Goal: Task Accomplishment & Management: Complete application form

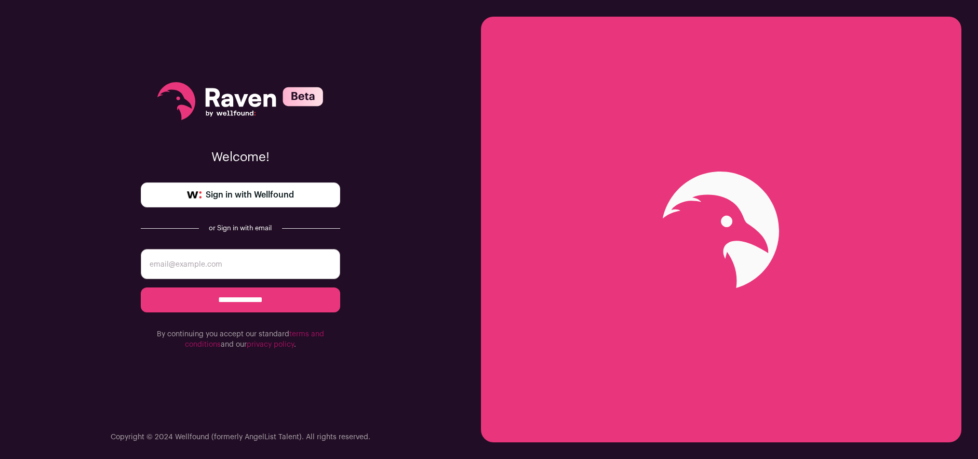
click at [208, 264] on input "email" at bounding box center [241, 264] width 200 height 30
type input "[PERSON_NAME][EMAIL_ADDRESS][DOMAIN_NAME]"
click at [228, 298] on input "**********" at bounding box center [241, 299] width 200 height 25
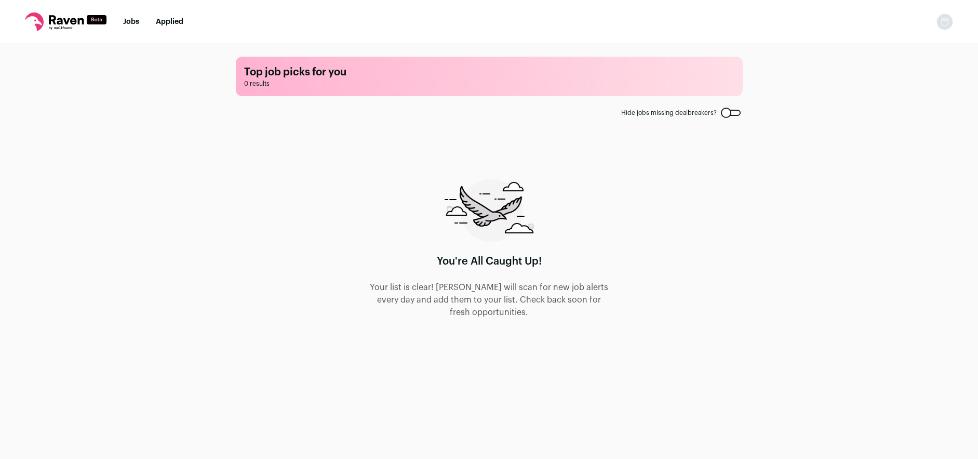
click at [736, 110] on div at bounding box center [731, 113] width 20 height 6
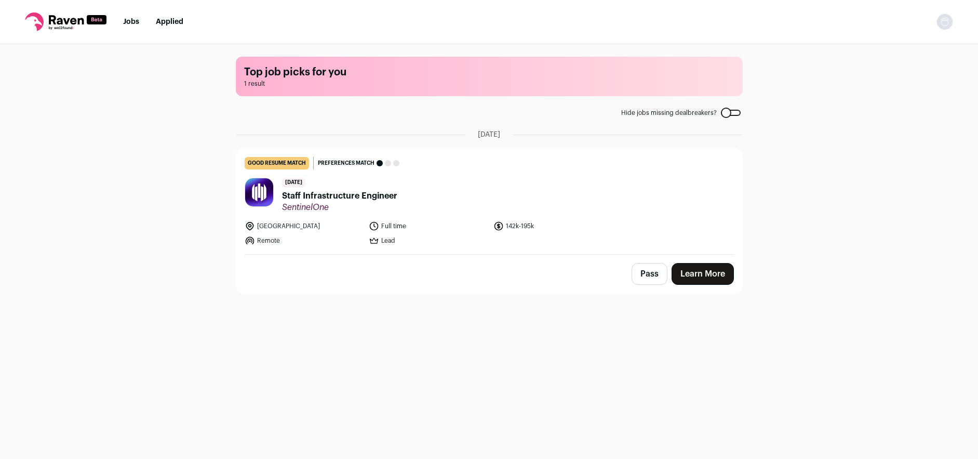
click at [314, 197] on span "Staff Infrastructure Engineer" at bounding box center [339, 196] width 115 height 12
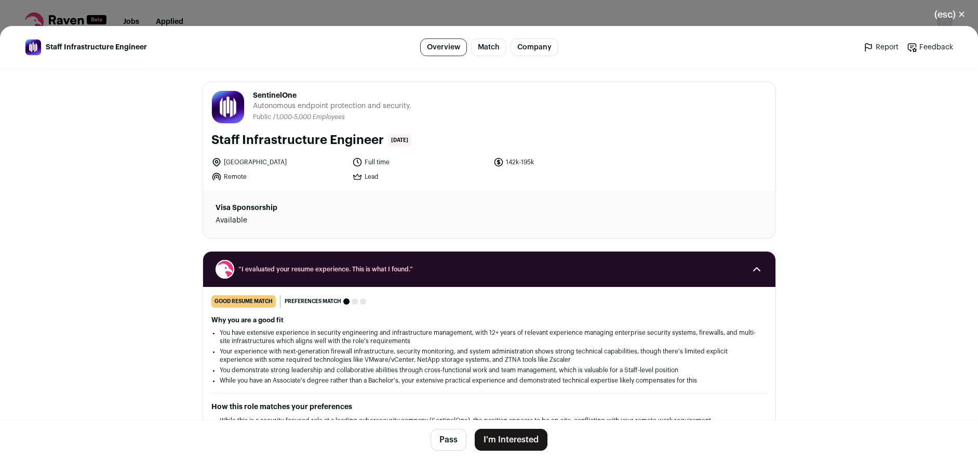
click at [929, 47] on link "Feedback" at bounding box center [930, 47] width 46 height 10
